Goal: Check status: Check status

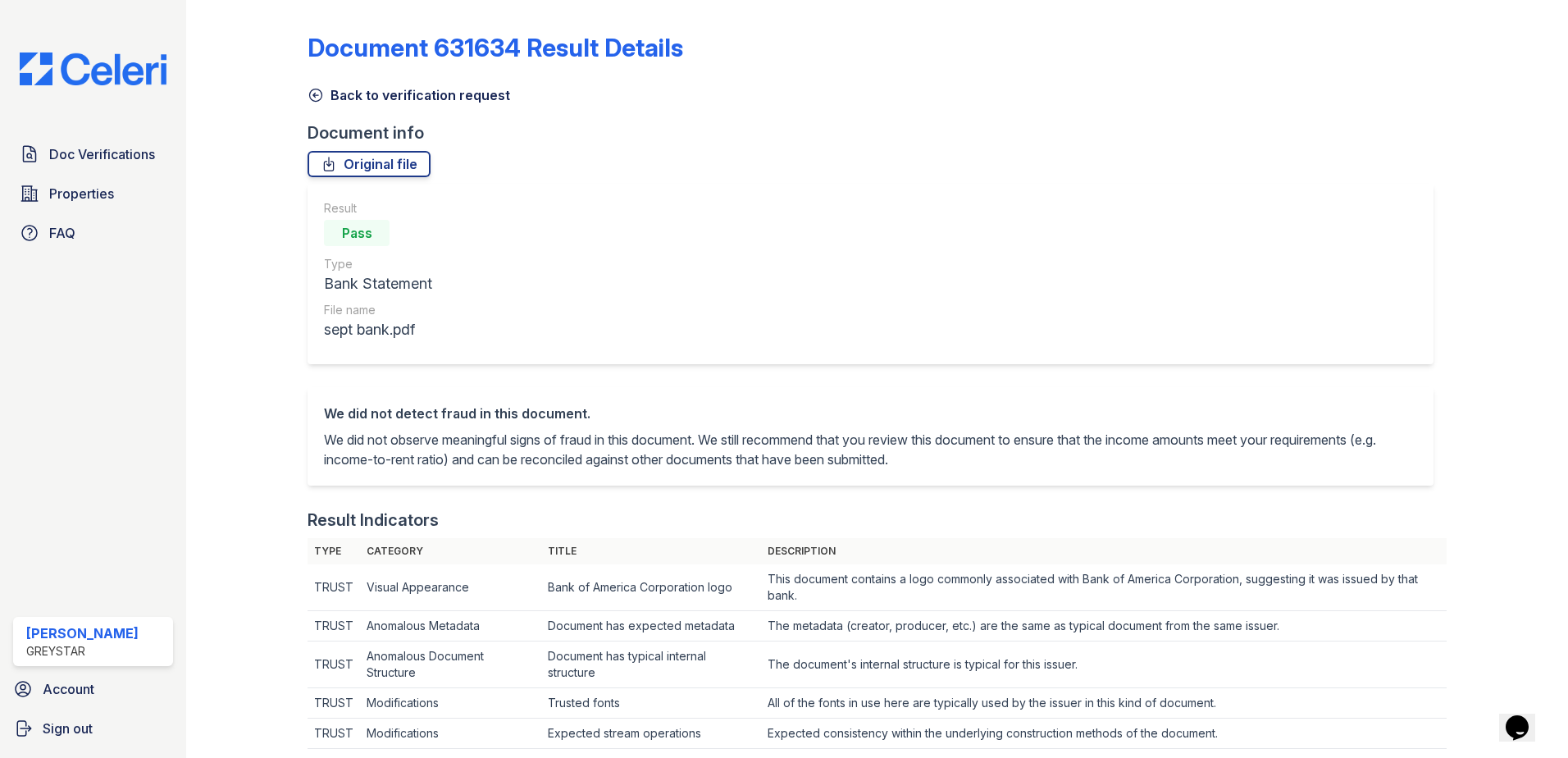
click at [319, 95] on icon at bounding box center [315, 94] width 16 height 16
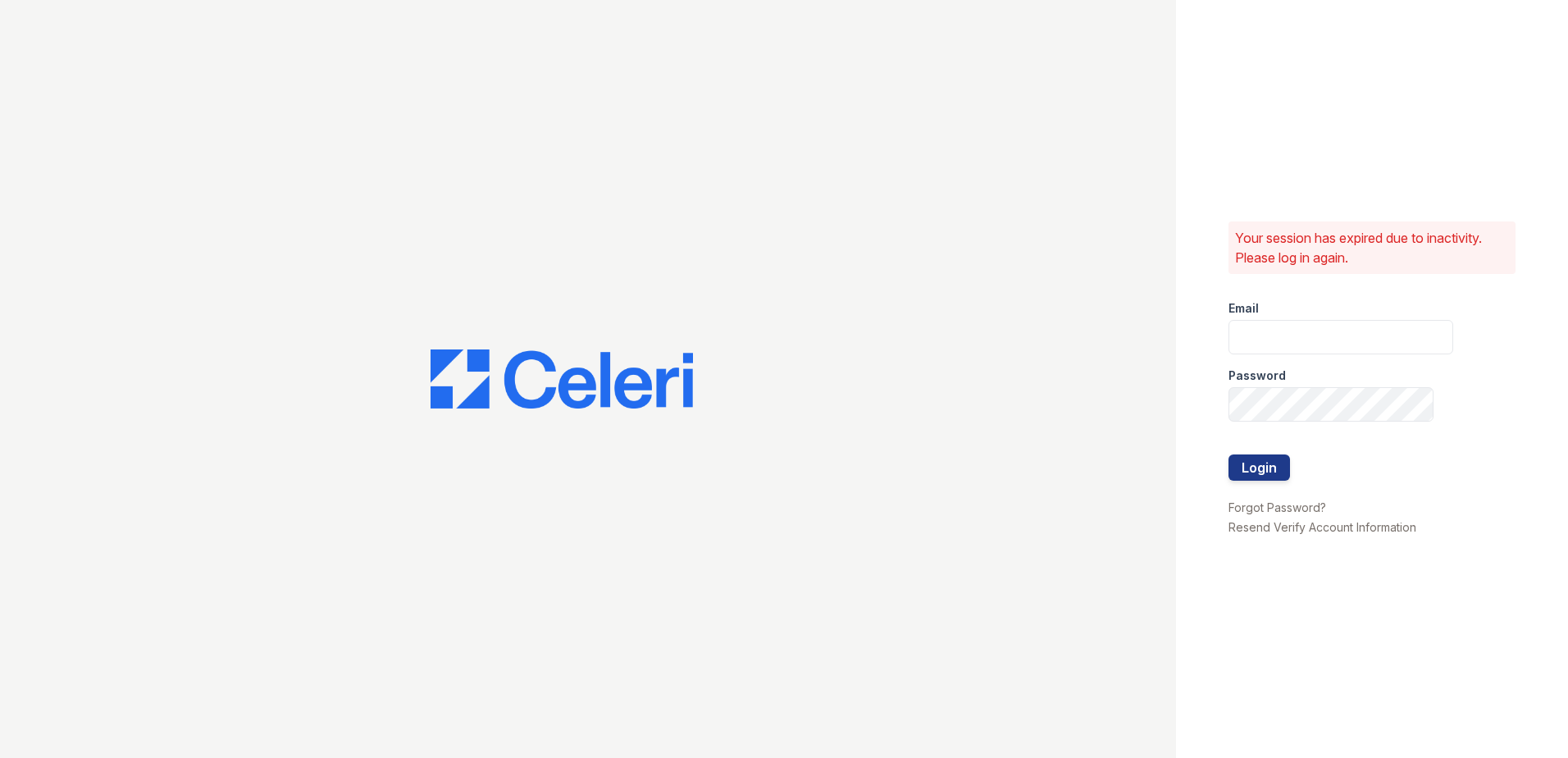
type input "joshua.patterson@greystar.com"
click at [1280, 475] on button "Login" at bounding box center [1259, 467] width 62 height 26
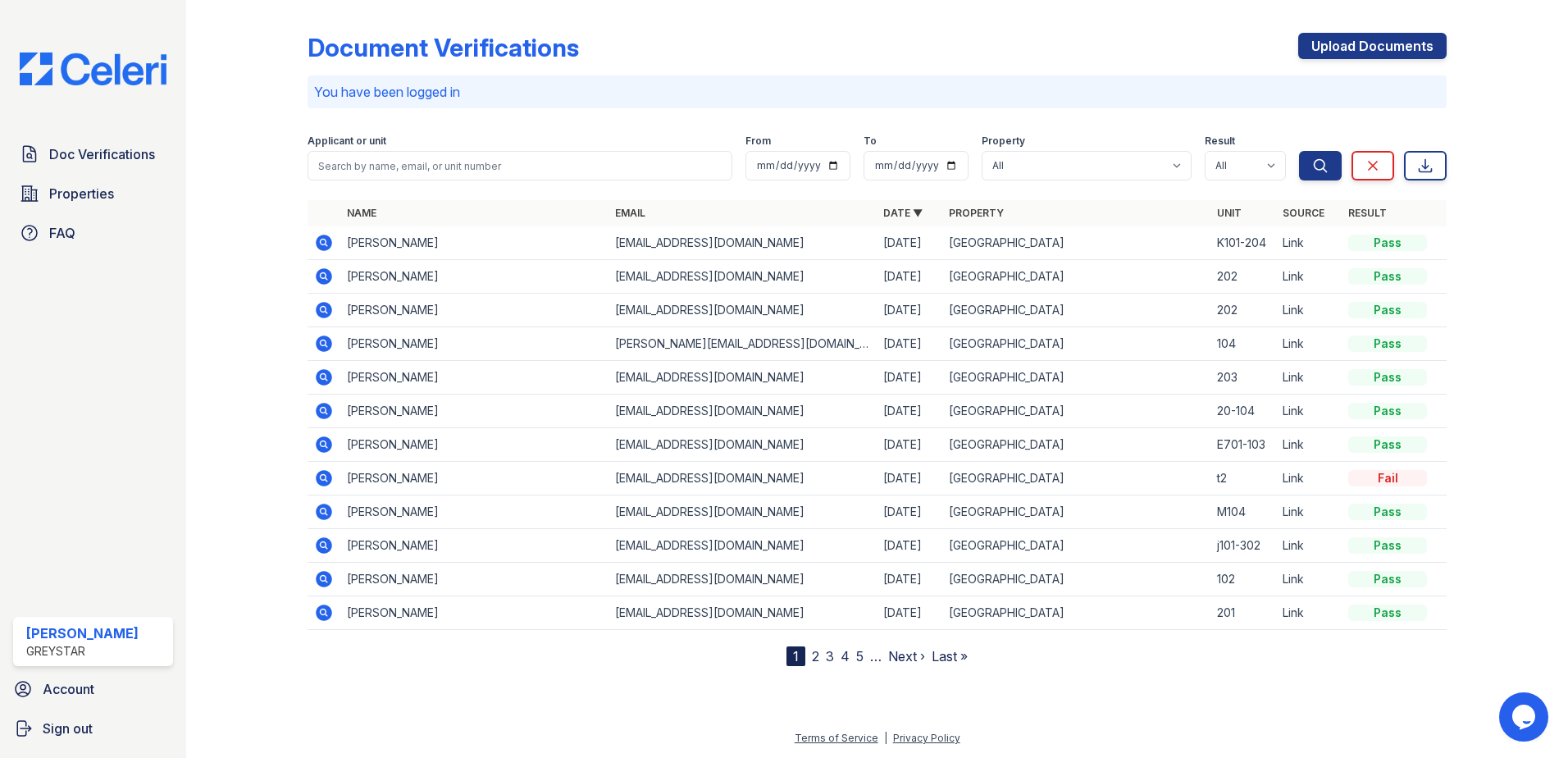
click at [337, 618] on td at bounding box center [324, 613] width 33 height 34
click at [321, 618] on icon at bounding box center [323, 613] width 16 height 16
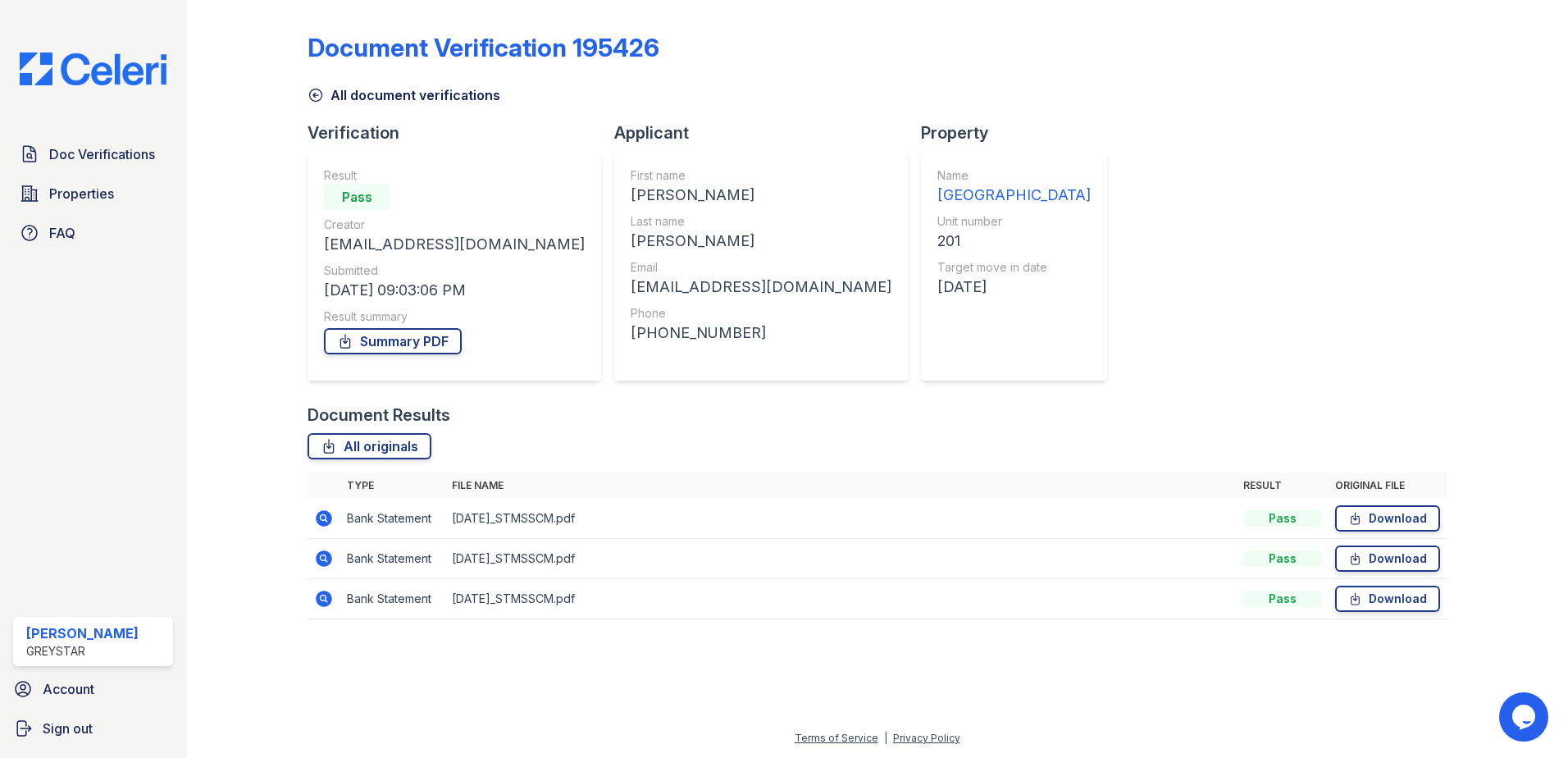
click at [325, 517] on icon at bounding box center [324, 518] width 19 height 19
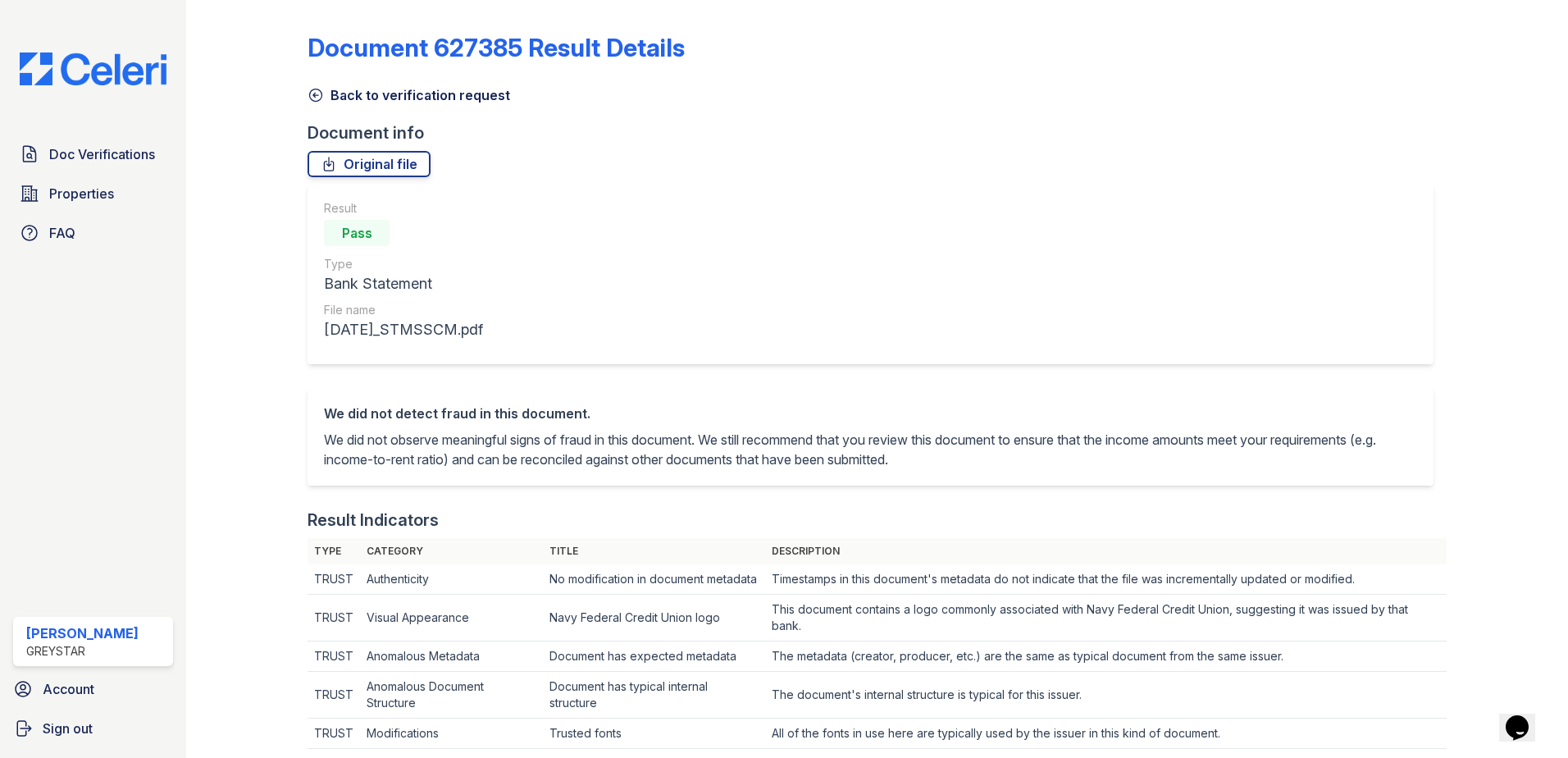
click at [322, 88] on icon at bounding box center [315, 94] width 16 height 16
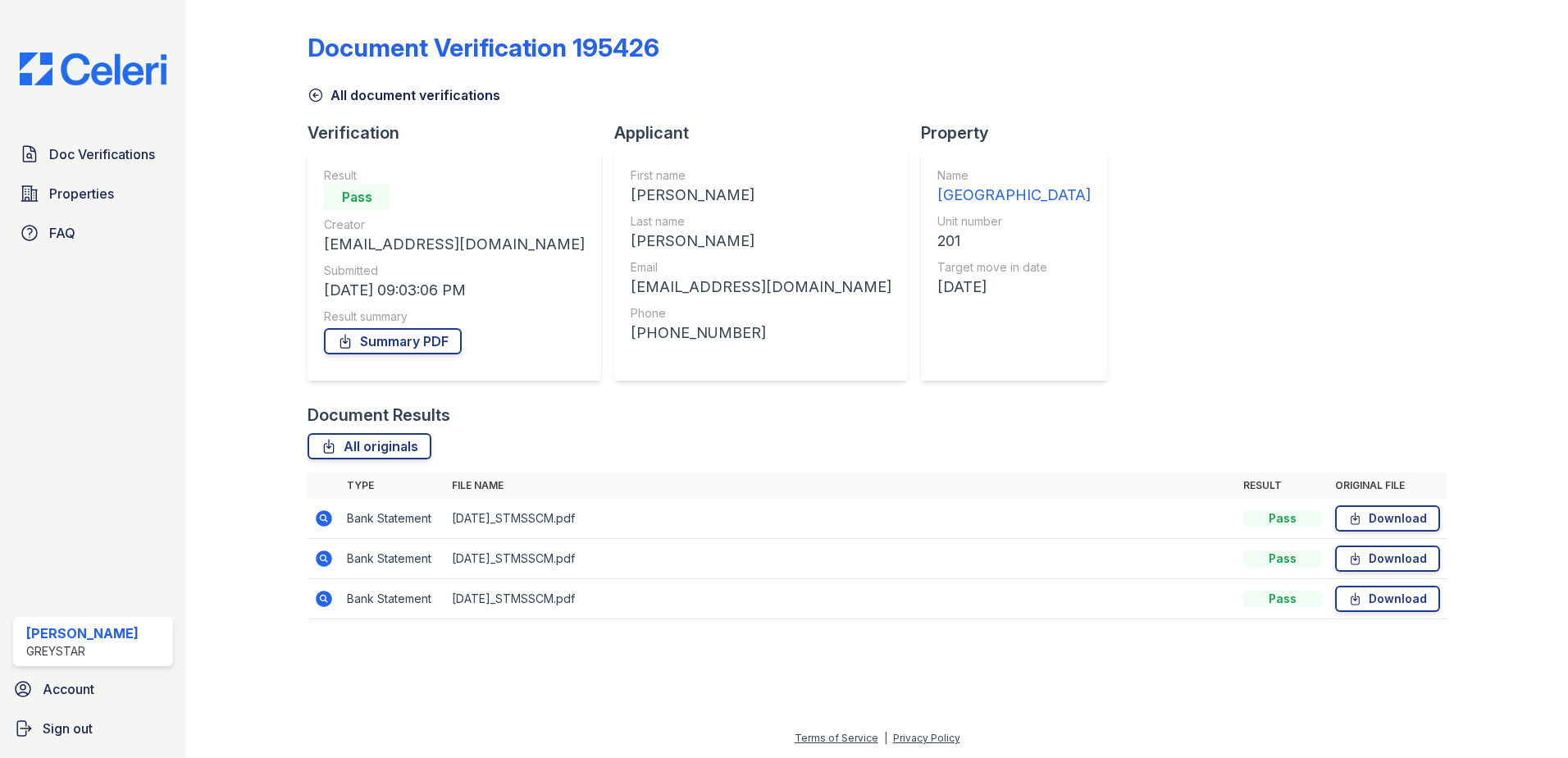
click at [327, 567] on icon at bounding box center [323, 558] width 16 height 16
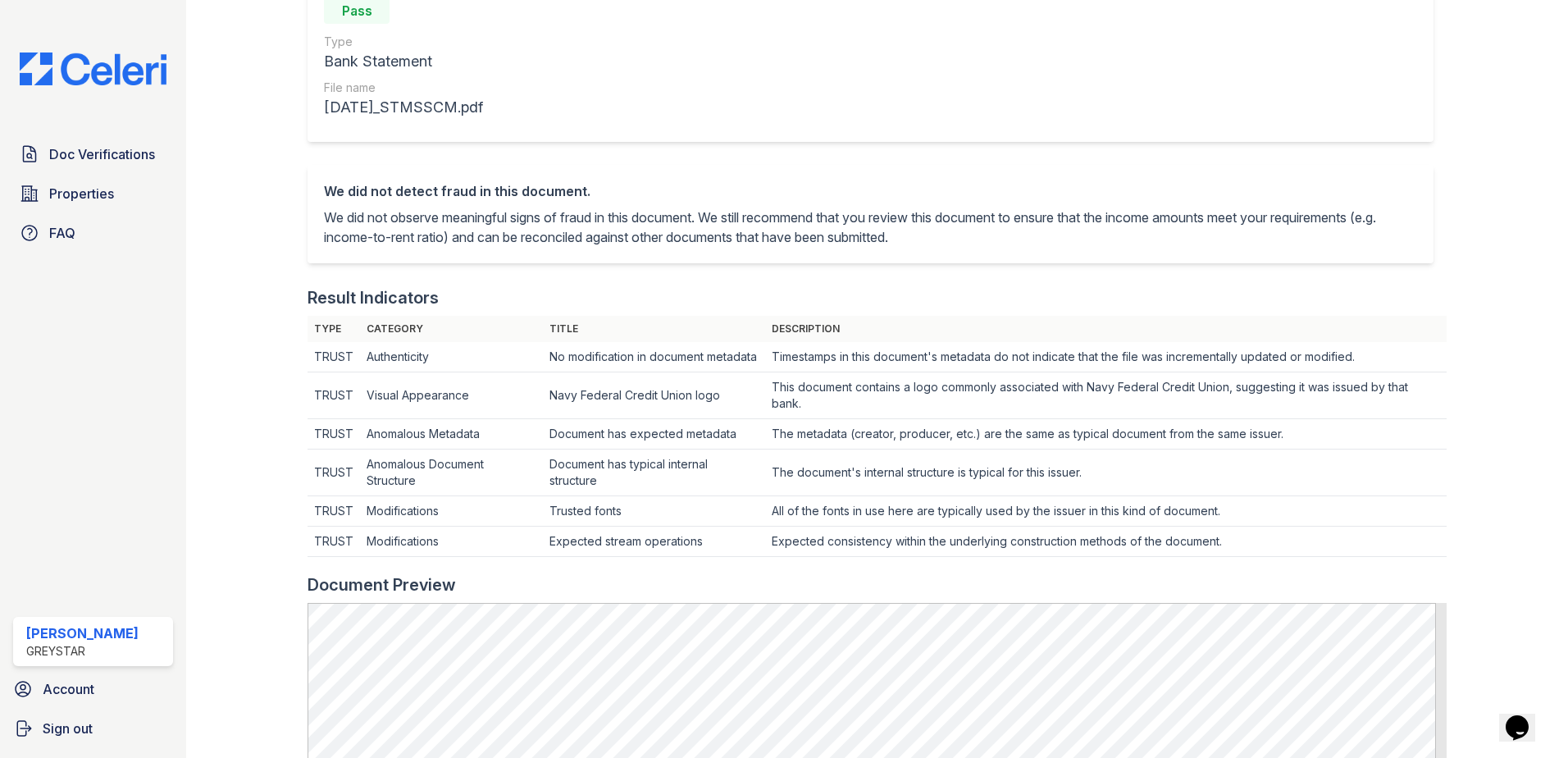
scroll to position [82, 0]
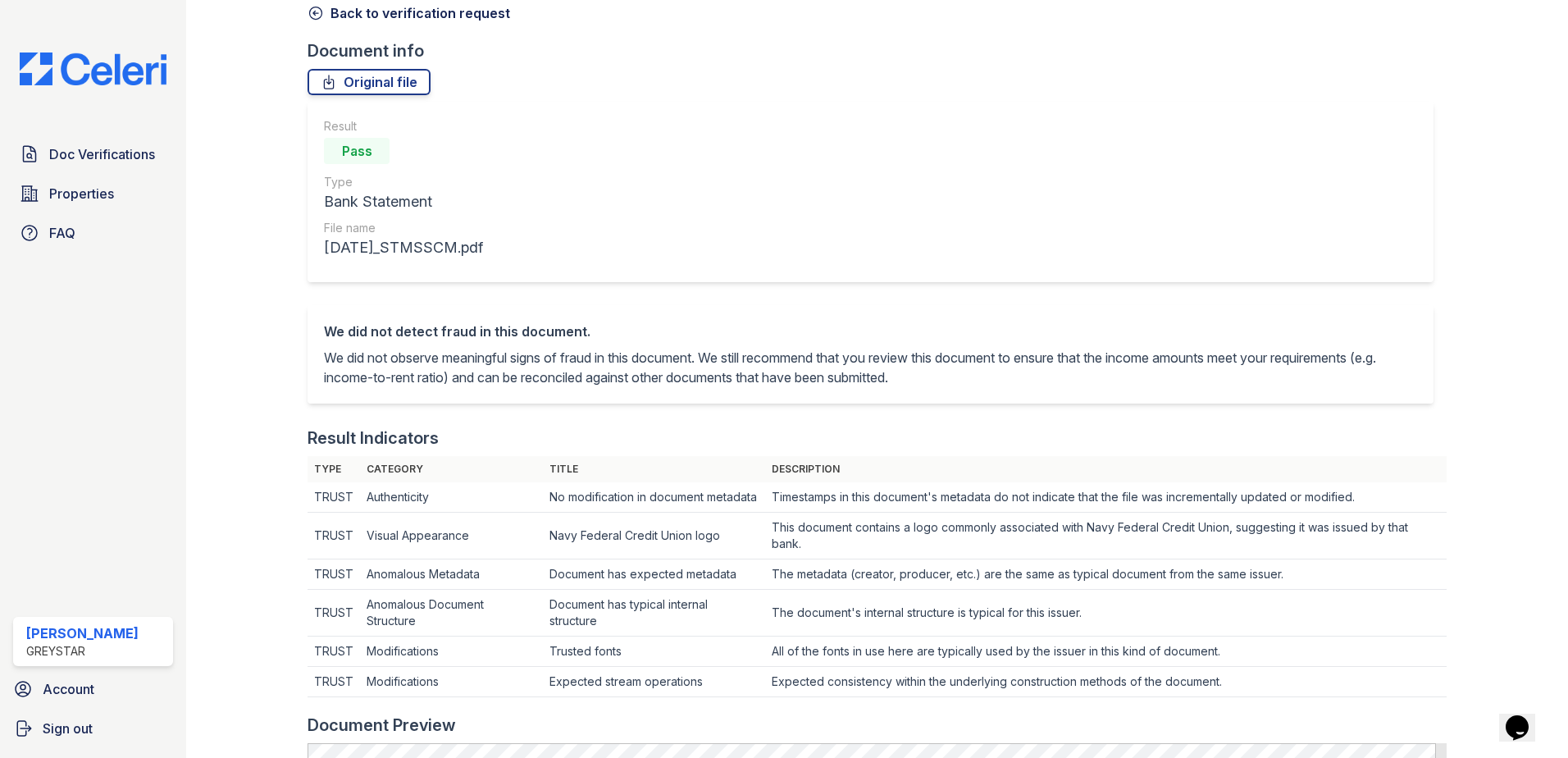
click at [312, 13] on icon at bounding box center [315, 13] width 16 height 16
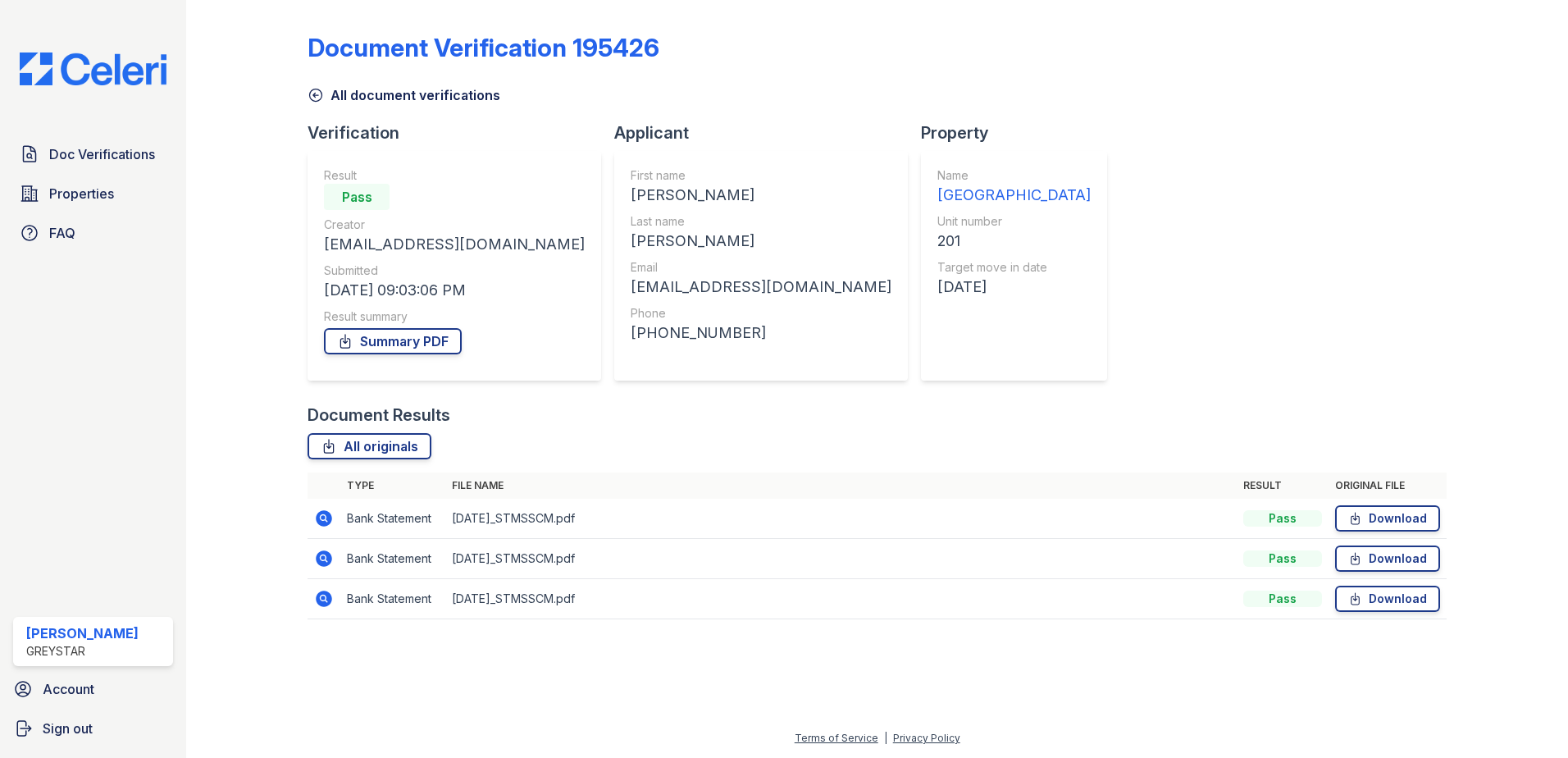
drag, startPoint x: 328, startPoint y: 601, endPoint x: 328, endPoint y: 569, distance: 32.0
click at [327, 600] on icon at bounding box center [323, 598] width 16 height 16
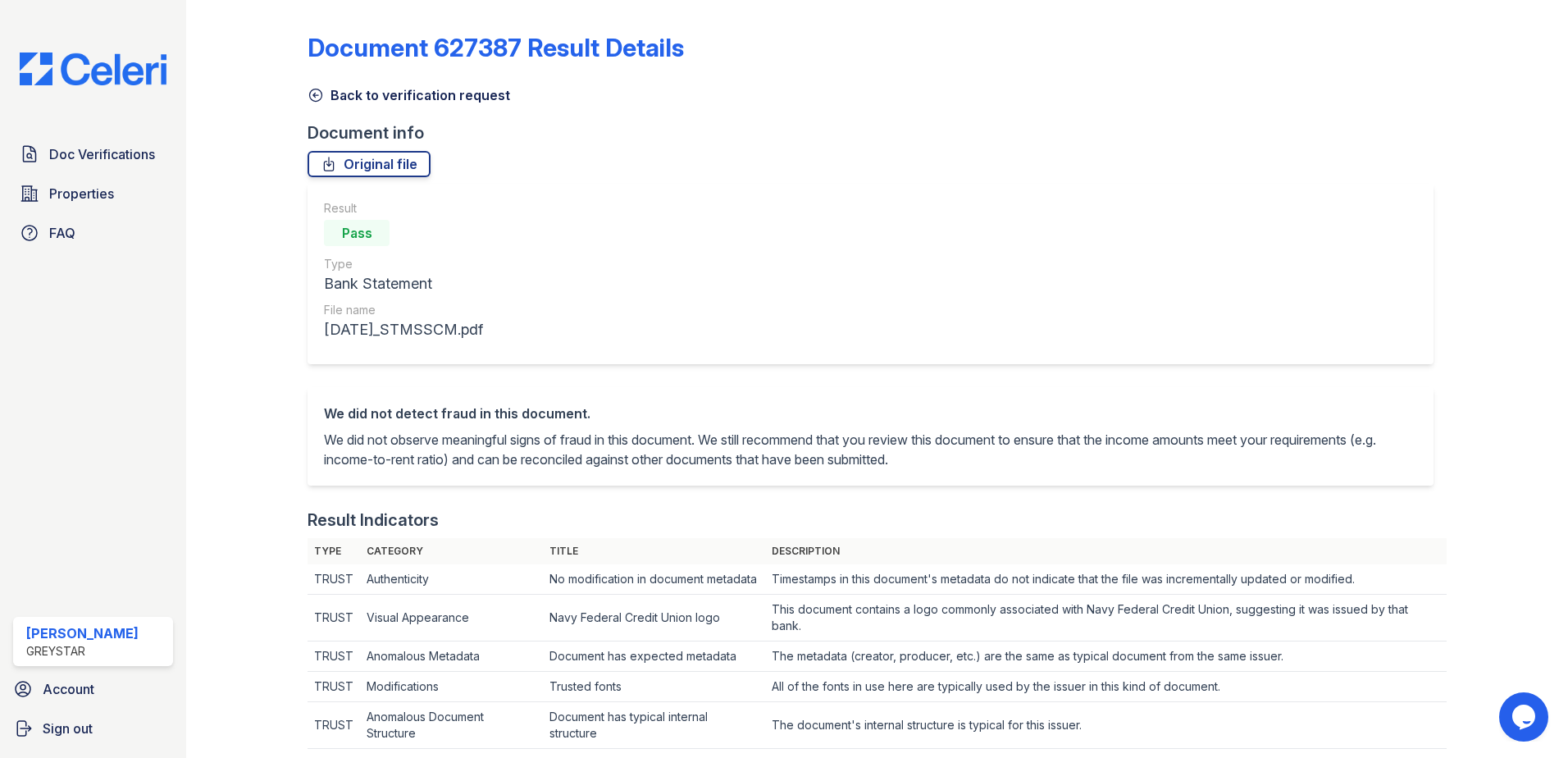
drag, startPoint x: 313, startPoint y: 100, endPoint x: 250, endPoint y: 394, distance: 300.7
click at [313, 99] on icon at bounding box center [315, 94] width 16 height 16
